Goal: Book appointment/travel/reservation

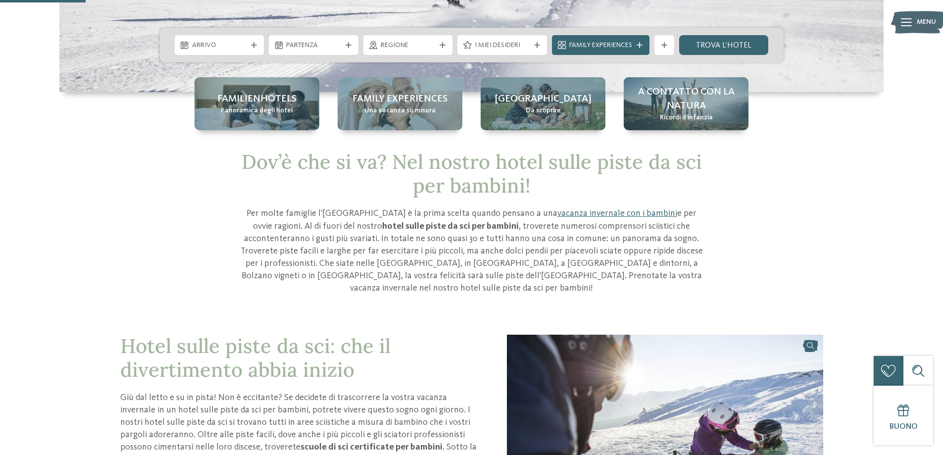
scroll to position [247, 0]
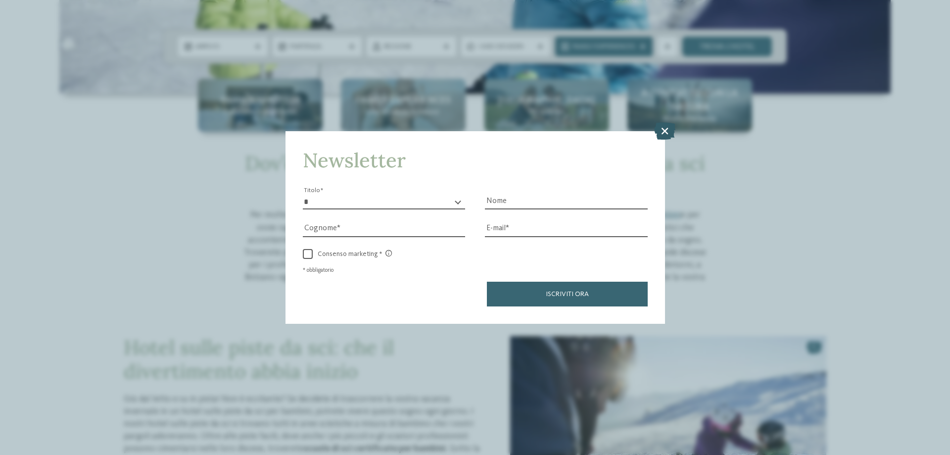
click at [661, 131] on icon at bounding box center [664, 130] width 21 height 17
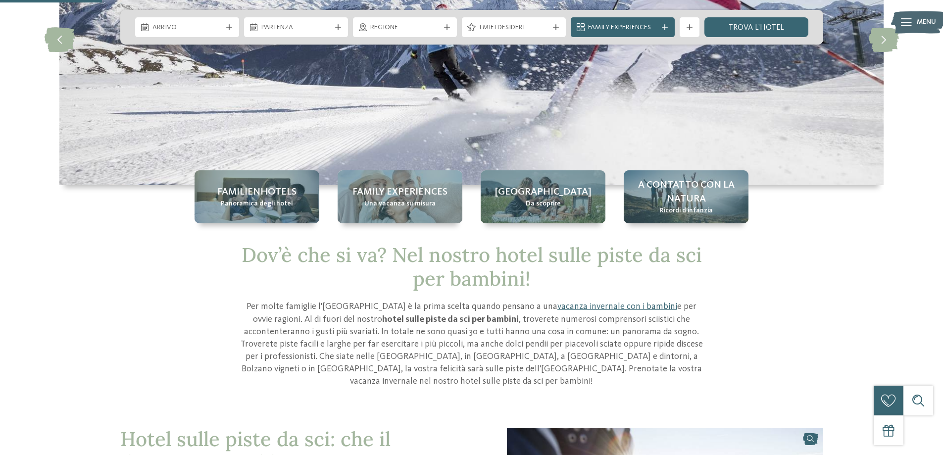
scroll to position [0, 0]
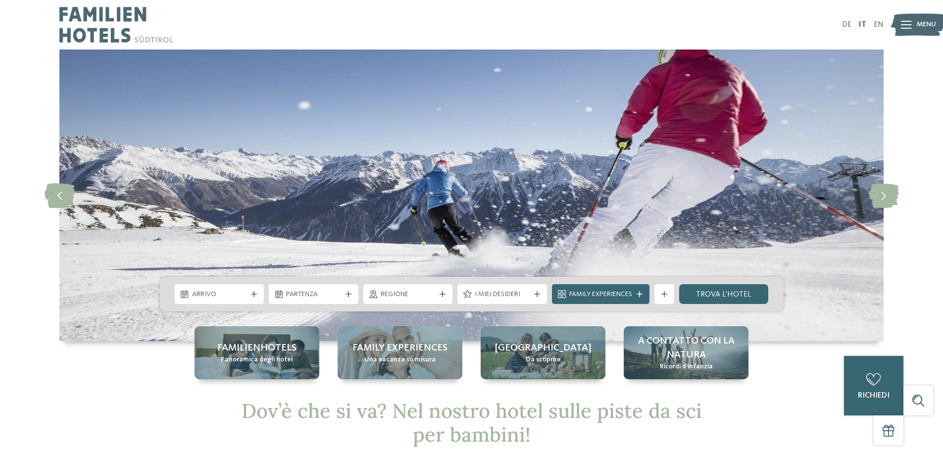
click at [912, 22] on img at bounding box center [918, 24] width 54 height 27
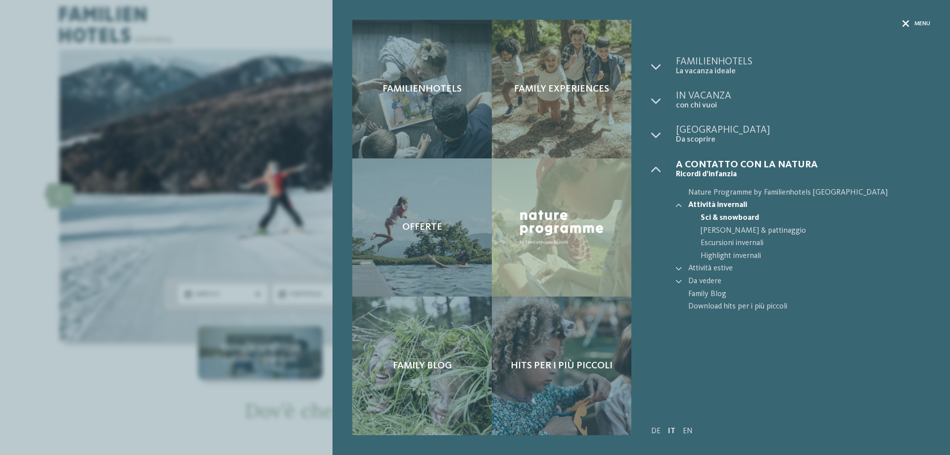
click at [905, 22] on icon at bounding box center [906, 23] width 7 height 7
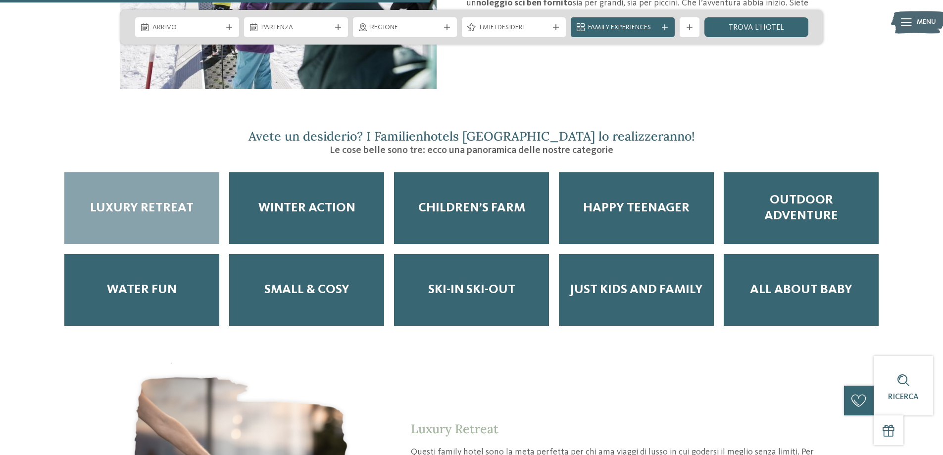
scroll to position [1237, 0]
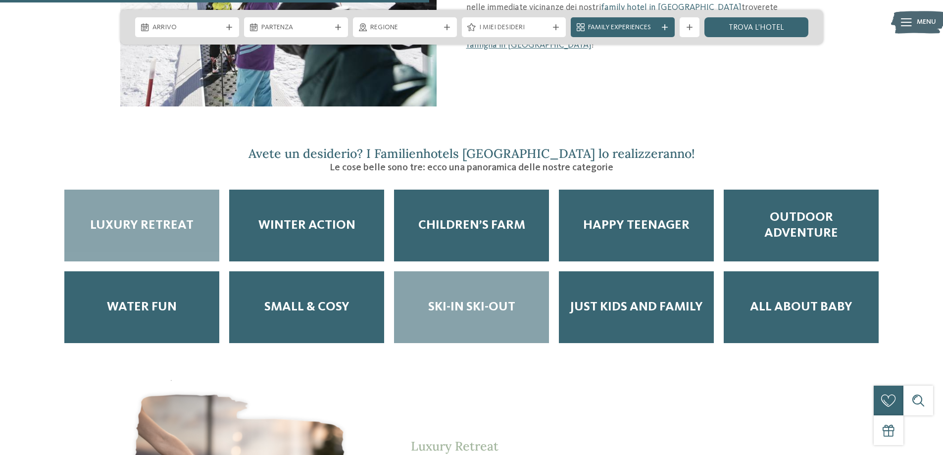
click at [486, 299] on span "Ski-in ski-out" at bounding box center [471, 306] width 87 height 15
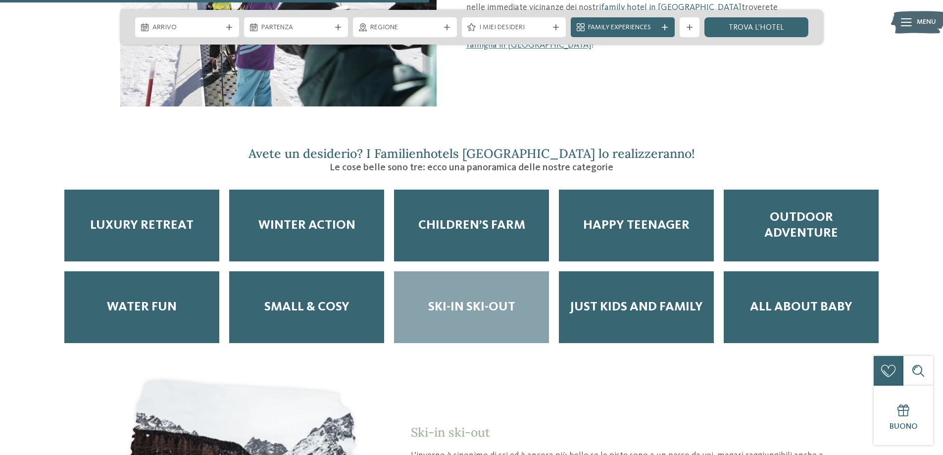
click at [458, 299] on span "Ski-in ski-out" at bounding box center [471, 306] width 87 height 15
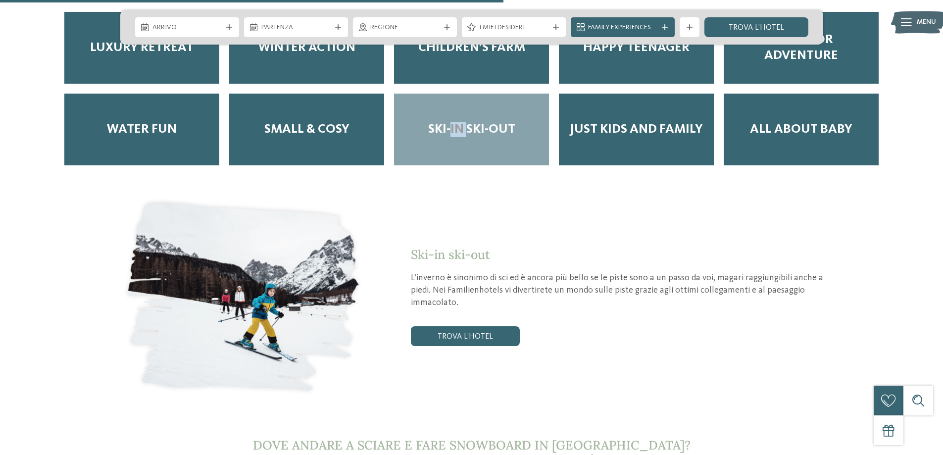
scroll to position [1435, 0]
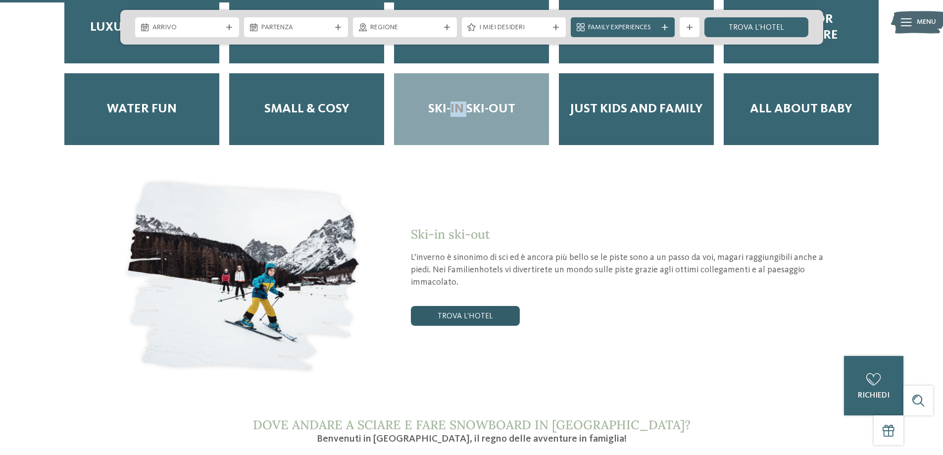
click at [498, 310] on link "trova l’hotel" at bounding box center [465, 316] width 109 height 20
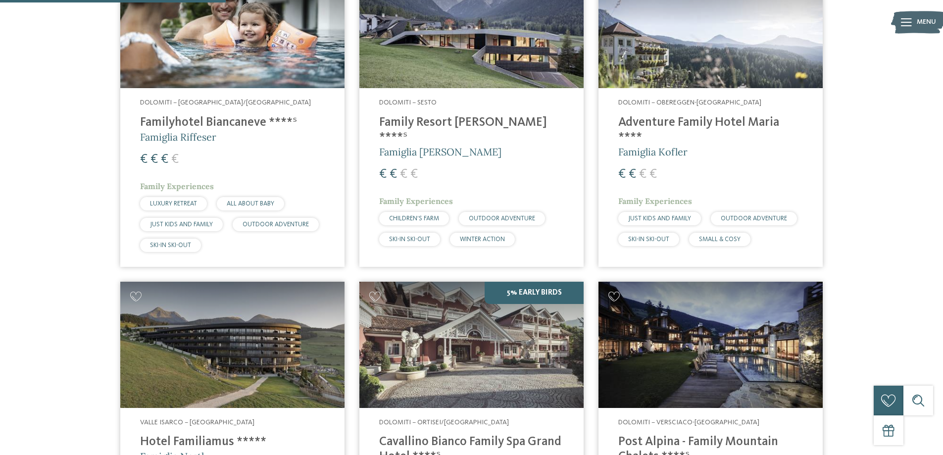
scroll to position [424, 0]
